Goal: Check status: Check status

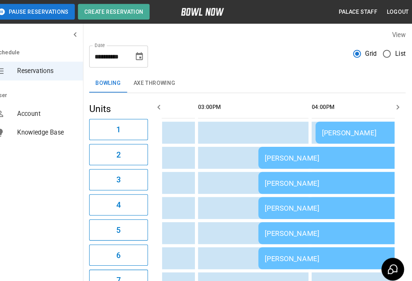
click at [269, 152] on div "[PERSON_NAME]" at bounding box center [345, 154] width 152 height 8
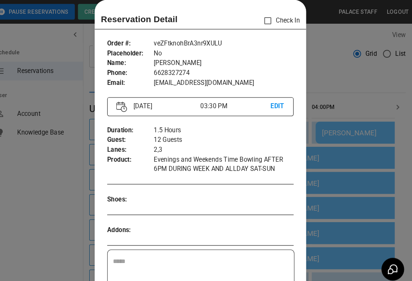
click at [277, 195] on div at bounding box center [282, 194] width 30 height 10
click at [307, 189] on div at bounding box center [206, 140] width 412 height 281
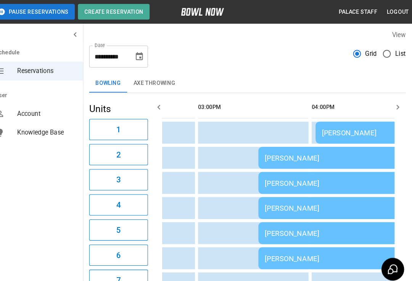
click at [314, 188] on td "[PERSON_NAME]" at bounding box center [345, 177] width 164 height 21
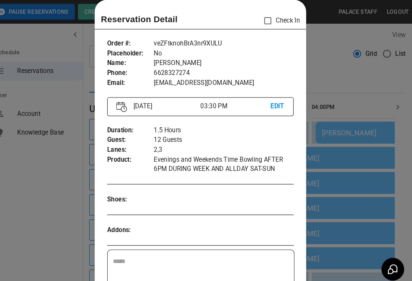
click at [339, 237] on div at bounding box center [206, 140] width 412 height 281
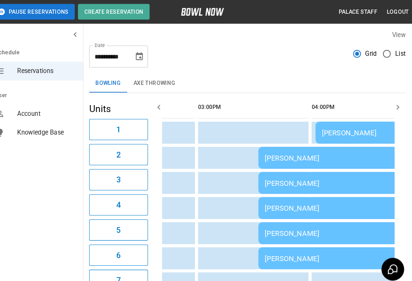
click at [288, 229] on div "[PERSON_NAME]" at bounding box center [345, 227] width 152 height 8
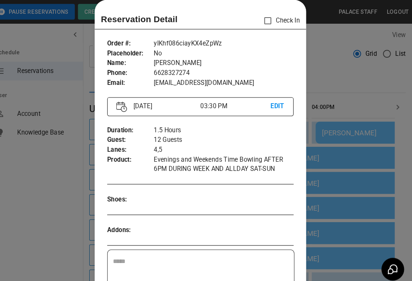
click at [322, 205] on div at bounding box center [206, 140] width 412 height 281
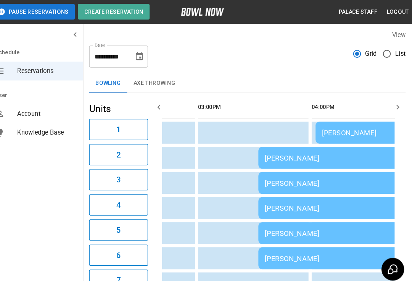
click at [281, 253] on div "[PERSON_NAME]" at bounding box center [345, 251] width 152 height 8
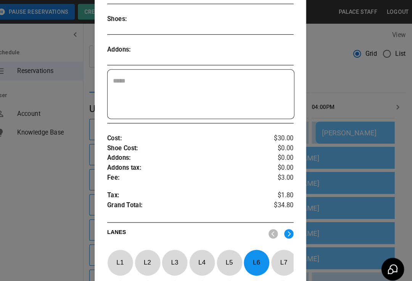
click at [323, 225] on div at bounding box center [206, 140] width 412 height 281
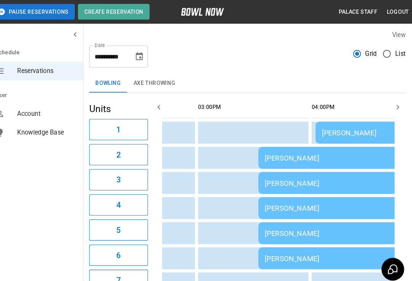
click at [277, 234] on td "[PERSON_NAME]" at bounding box center [345, 226] width 164 height 21
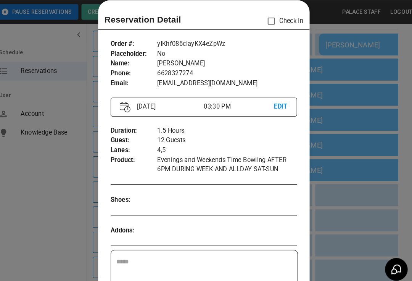
click at [339, 197] on div at bounding box center [206, 140] width 412 height 281
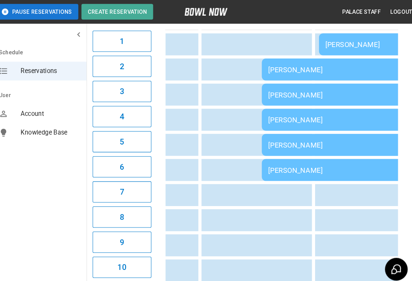
click at [266, 121] on td "[PERSON_NAME]" at bounding box center [345, 116] width 164 height 21
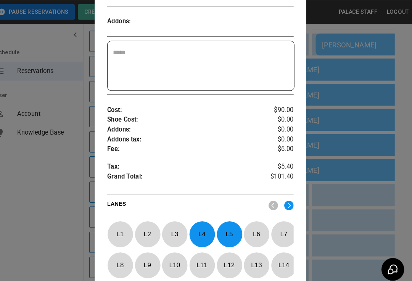
click at [330, 244] on div at bounding box center [206, 140] width 412 height 281
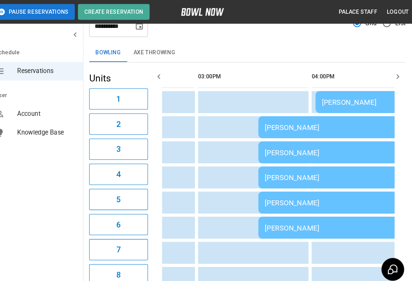
scroll to position [31, 0]
